Goal: Transaction & Acquisition: Book appointment/travel/reservation

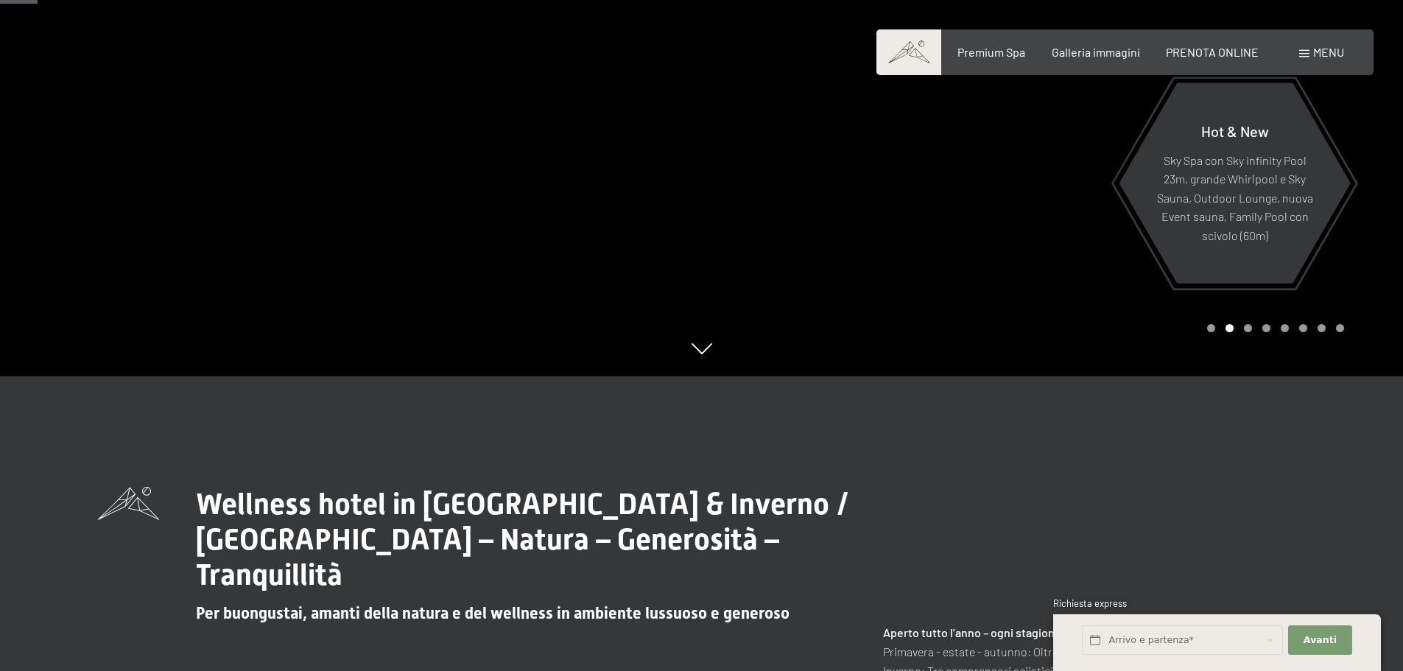
scroll to position [74, 0]
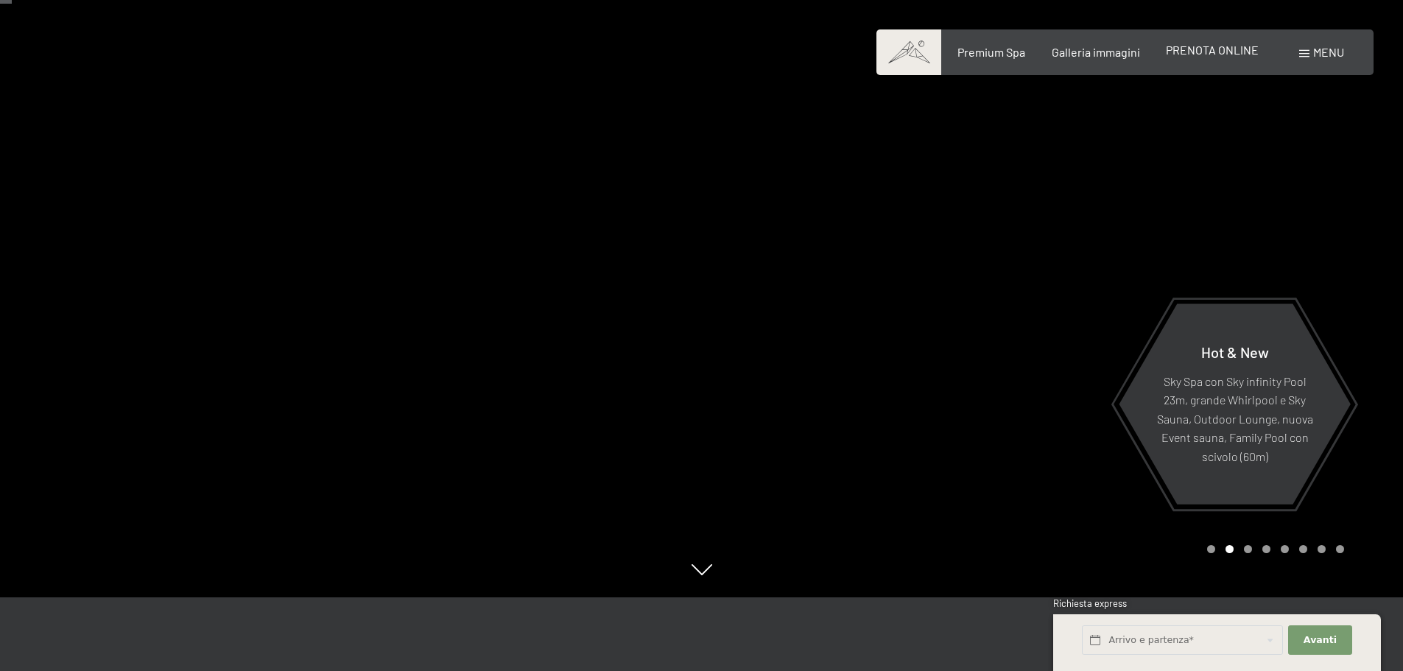
click at [1218, 52] on span "PRENOTA ONLINE" at bounding box center [1212, 50] width 93 height 14
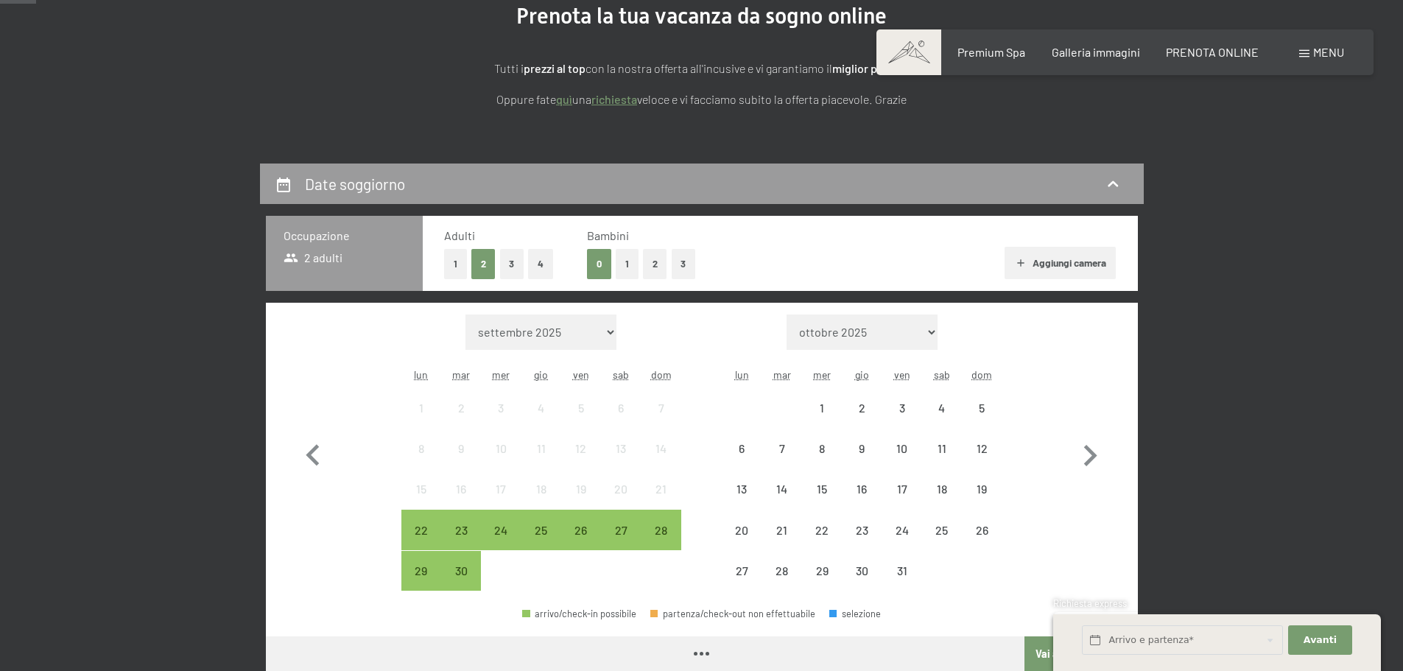
scroll to position [221, 0]
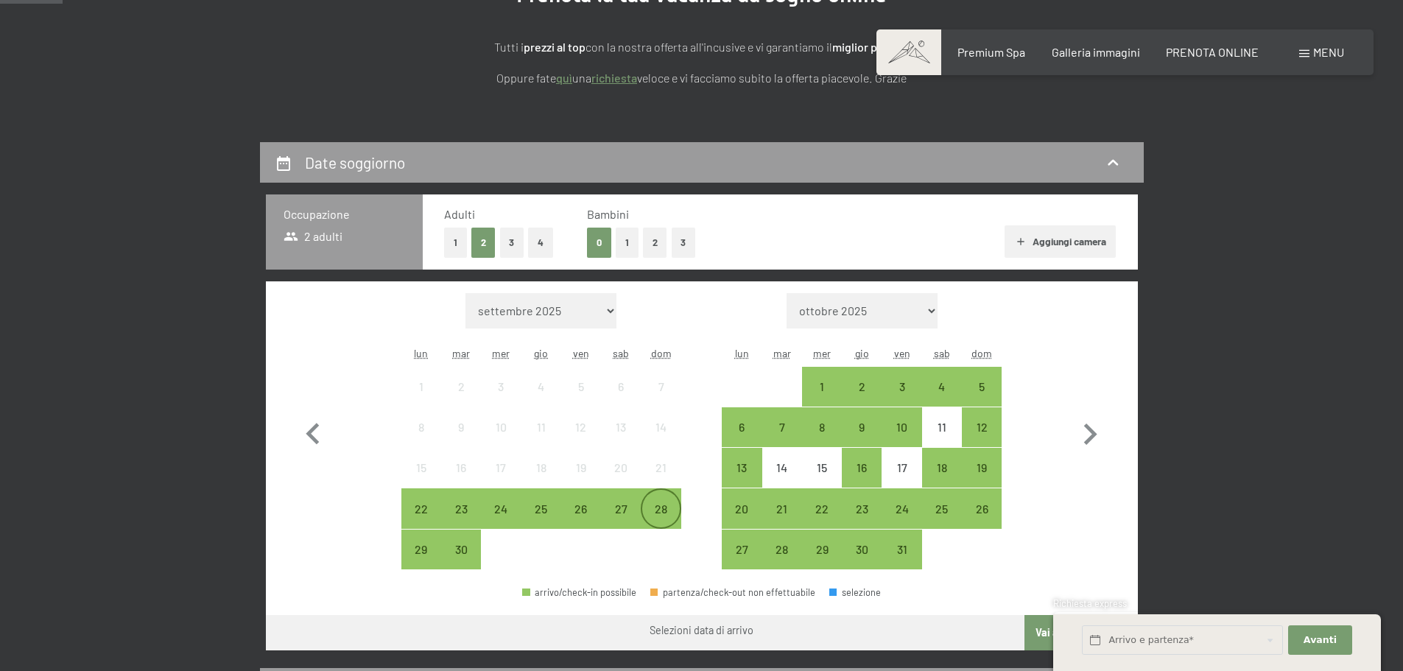
click at [669, 513] on div "28" at bounding box center [660, 521] width 37 height 37
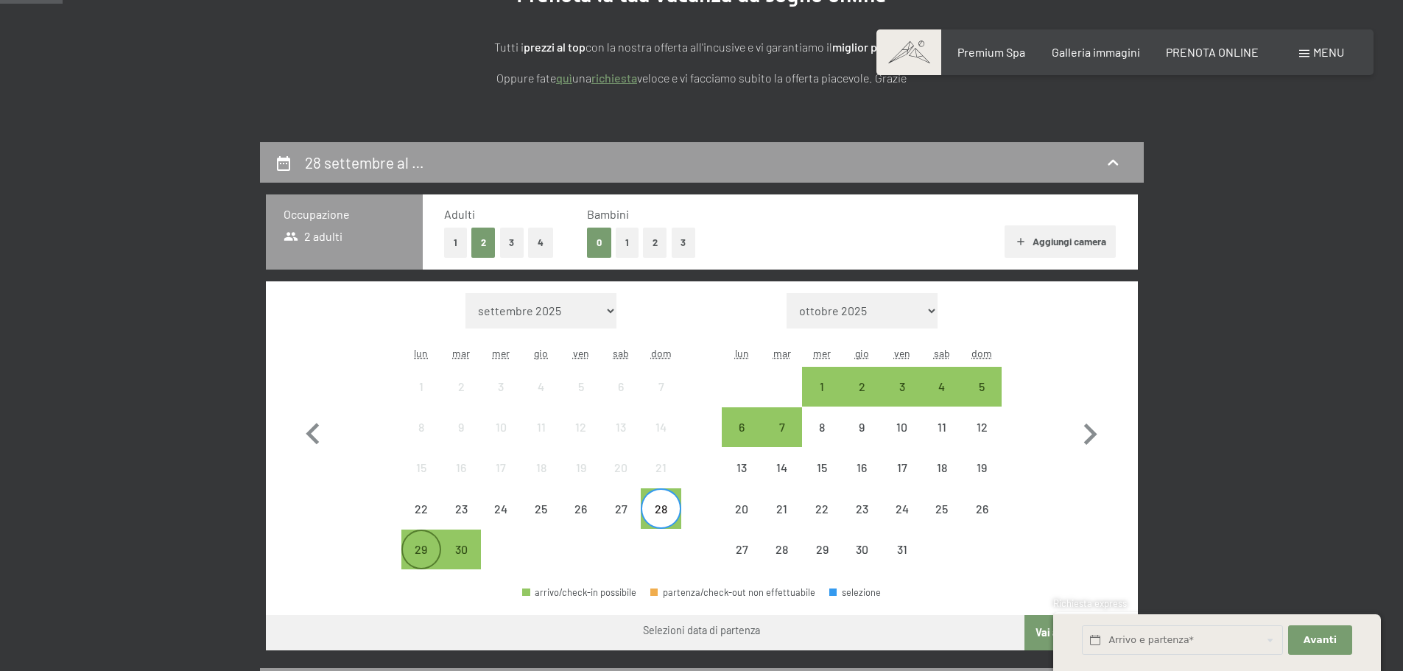
click at [424, 556] on div "29" at bounding box center [421, 562] width 37 height 37
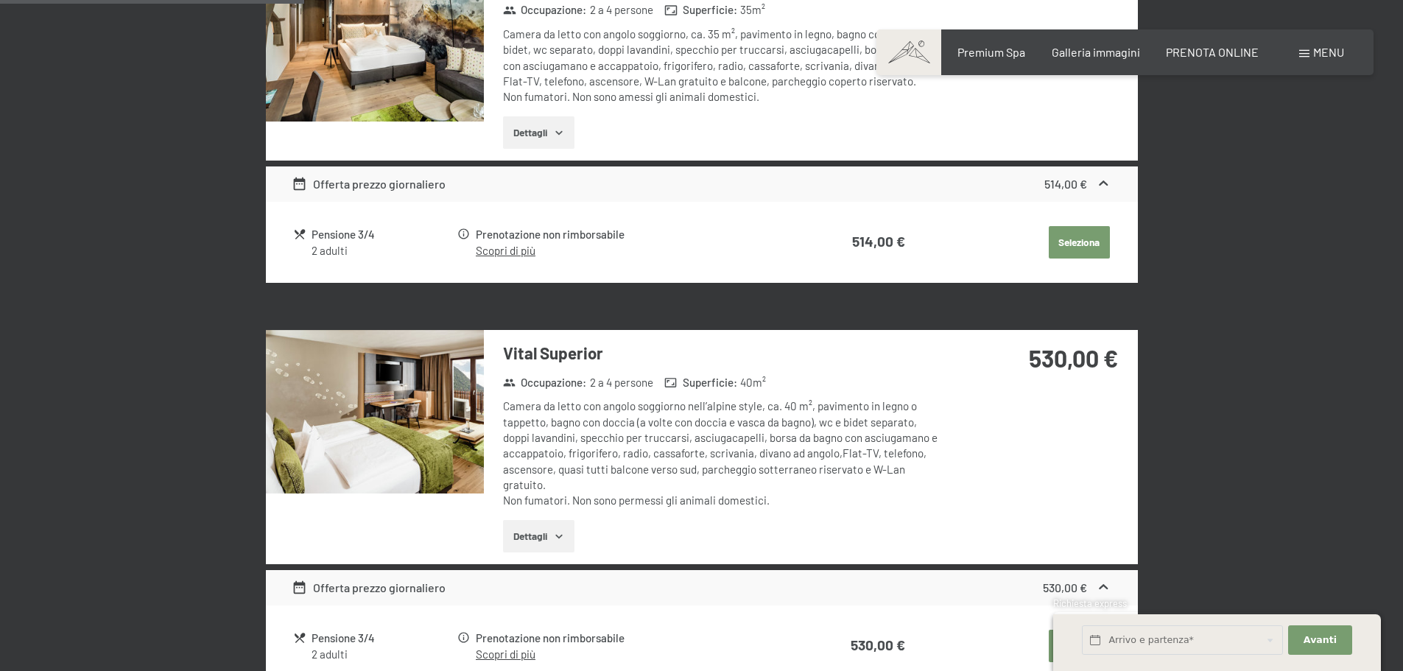
scroll to position [958, 0]
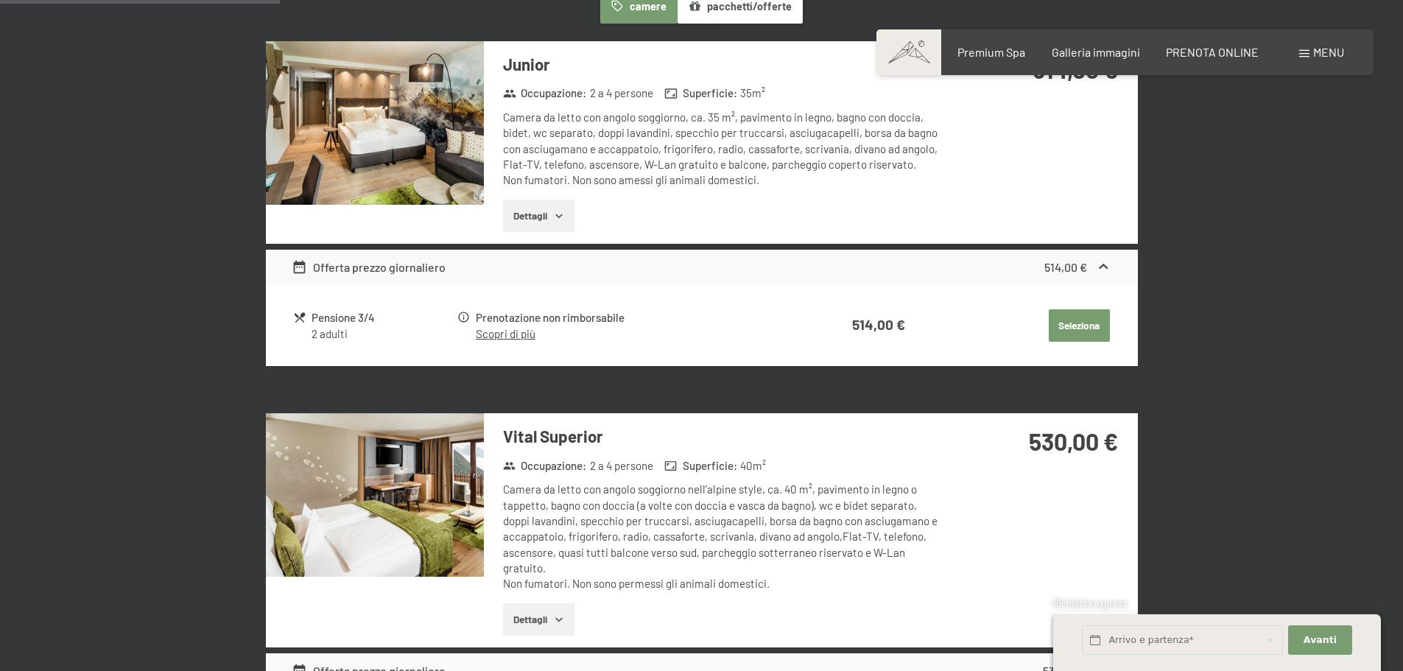
click at [535, 217] on button "Dettagli" at bounding box center [538, 216] width 71 height 32
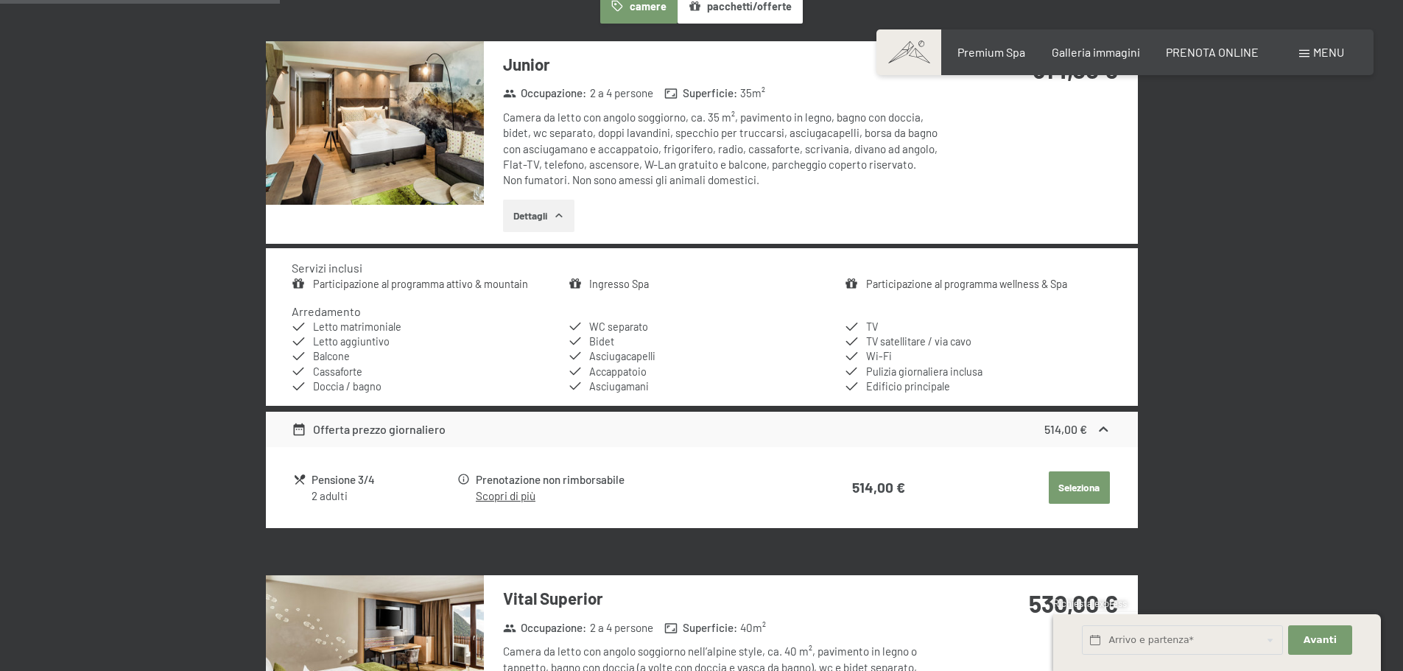
click at [341, 491] on div "2 adulti" at bounding box center [384, 495] width 144 height 15
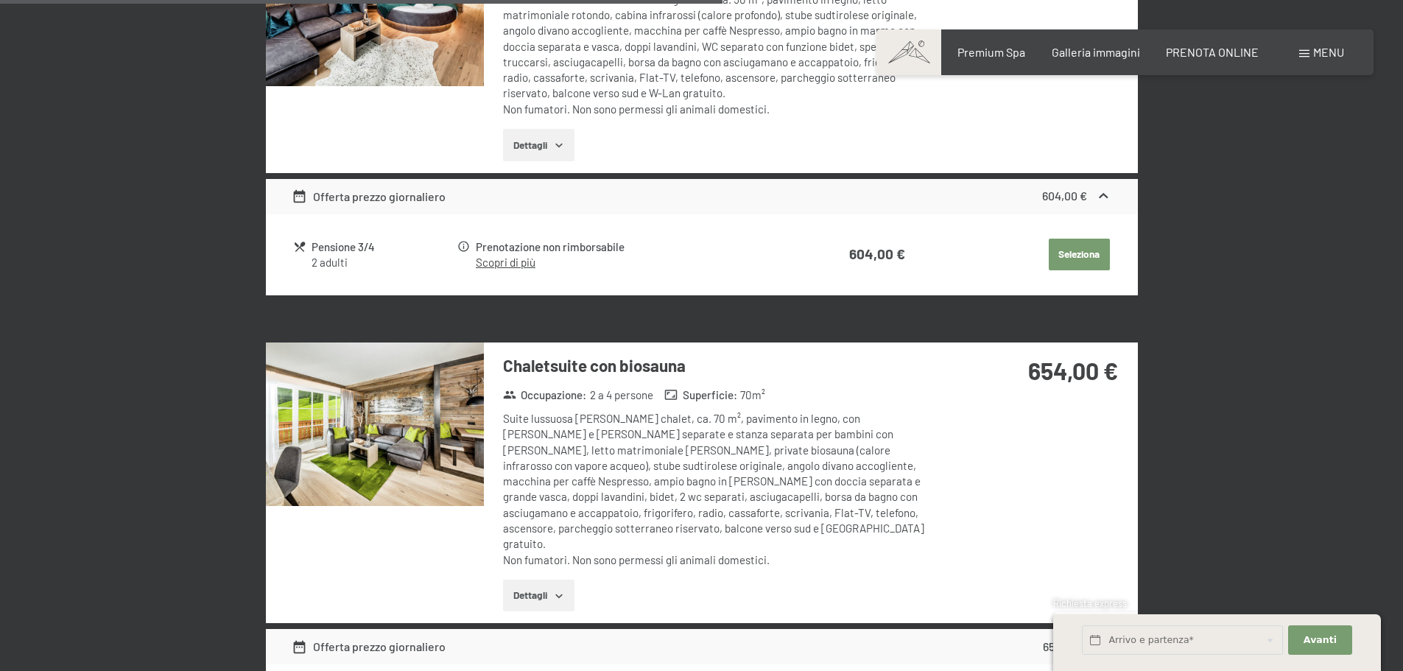
scroll to position [2578, 0]
